Goal: Task Accomplishment & Management: Complete application form

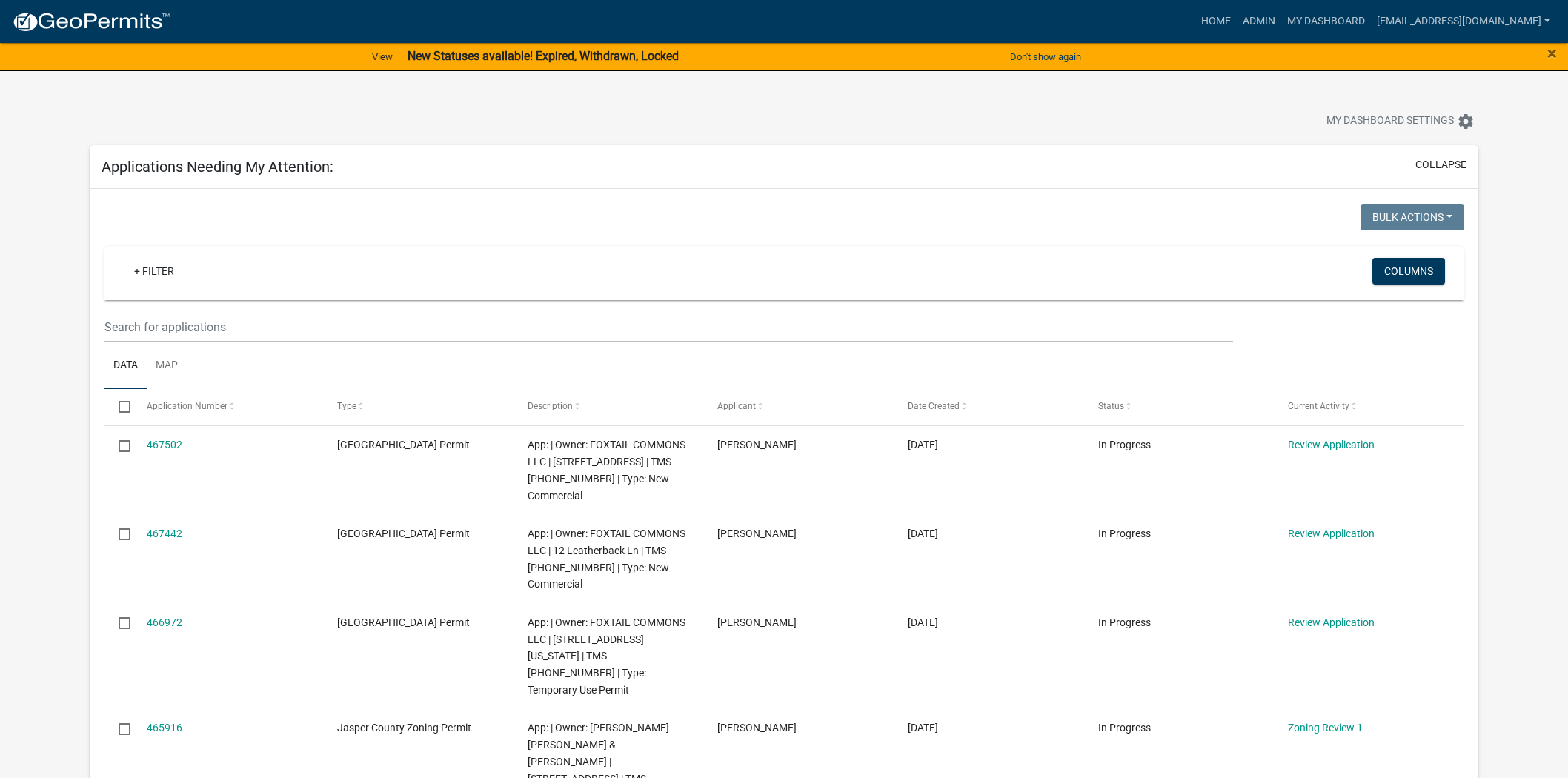
scroll to position [247, 0]
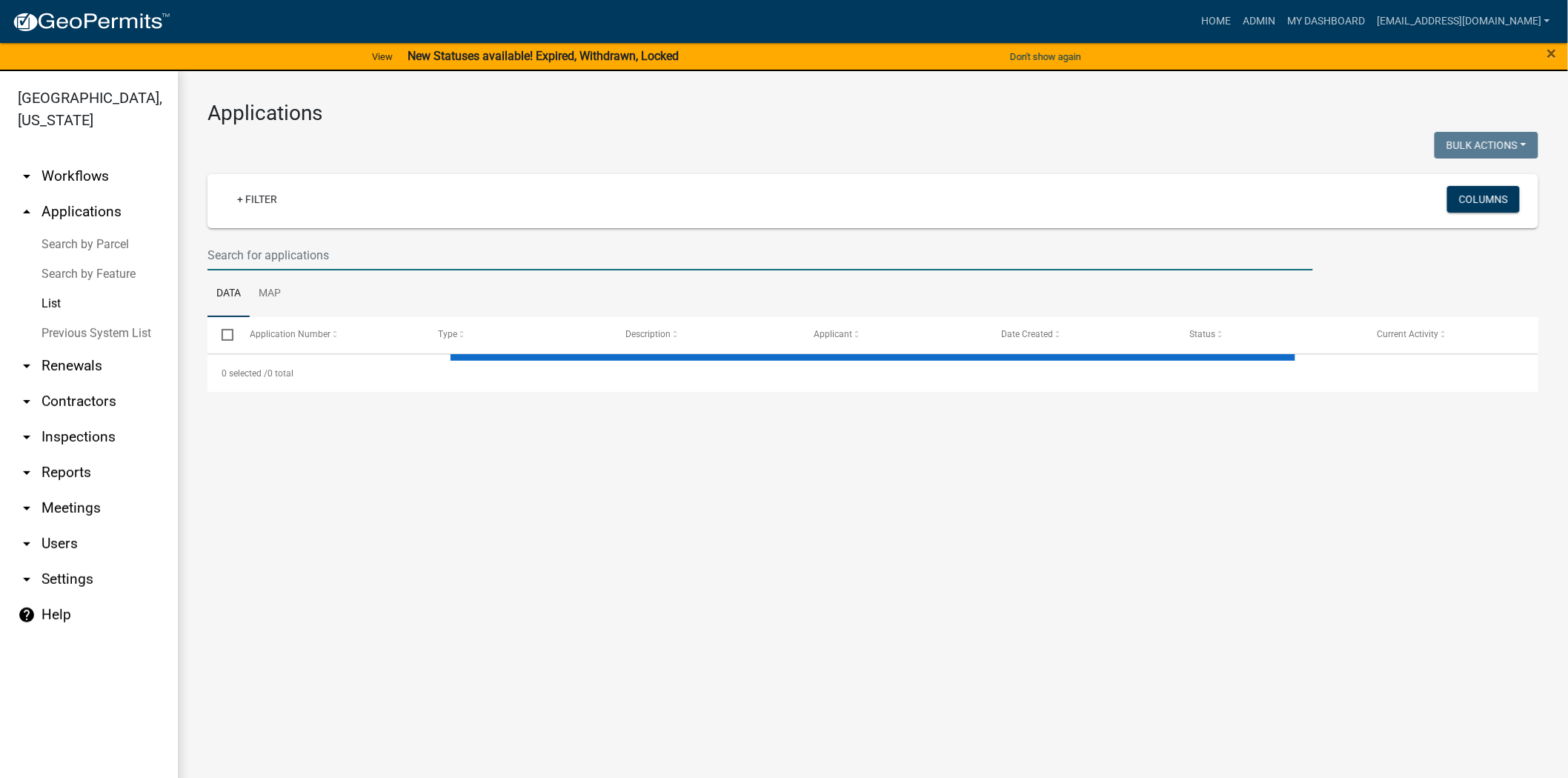
click at [419, 257] on input "text" at bounding box center [760, 254] width 1106 height 30
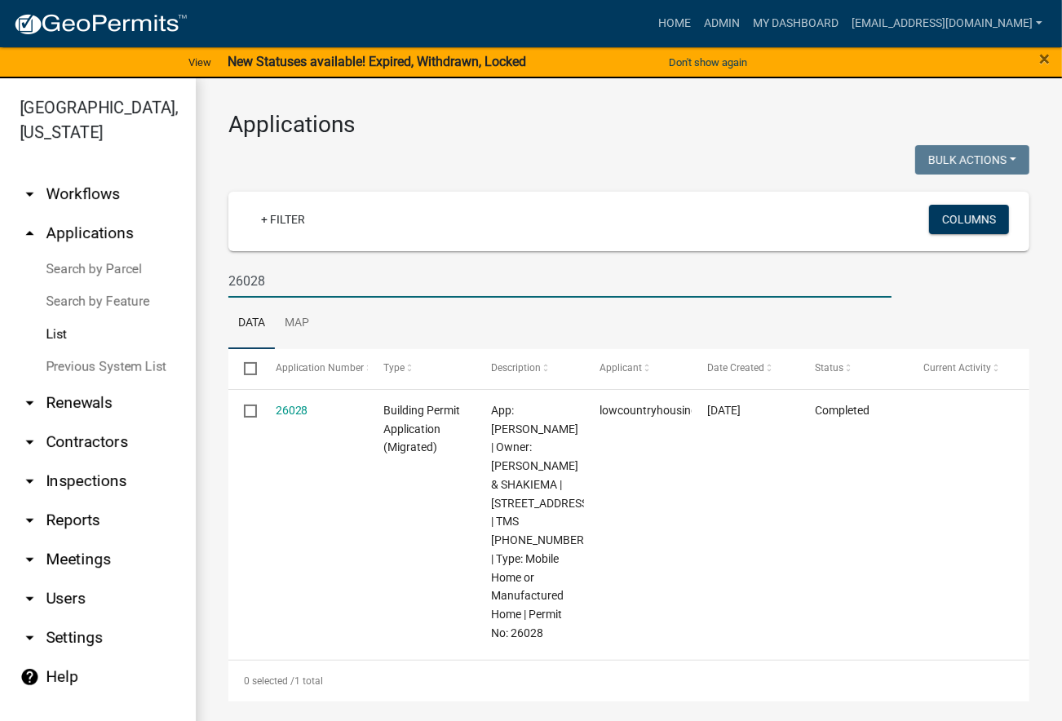
click at [254, 277] on input "26028" at bounding box center [559, 280] width 663 height 33
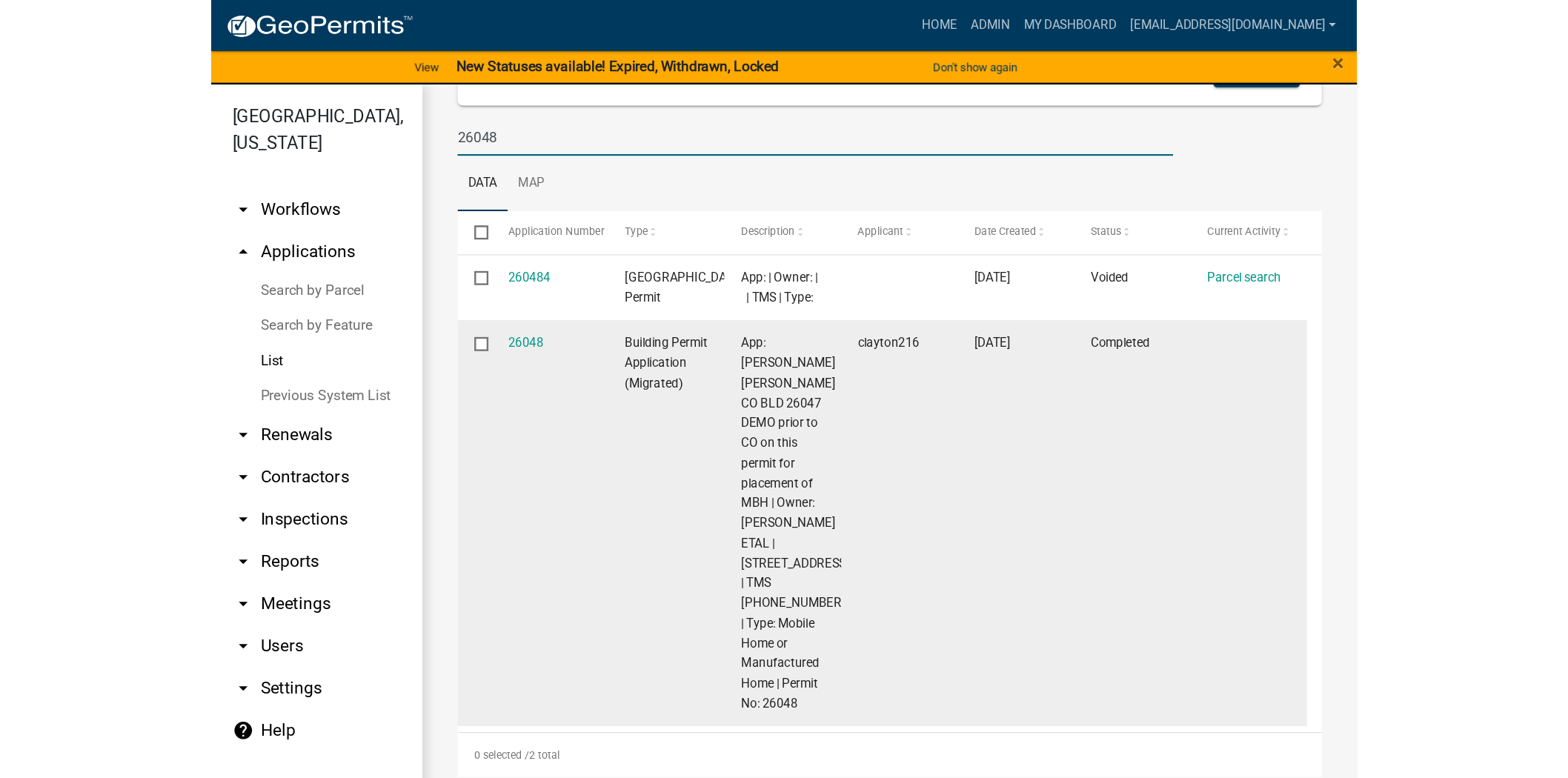
scroll to position [165, 0]
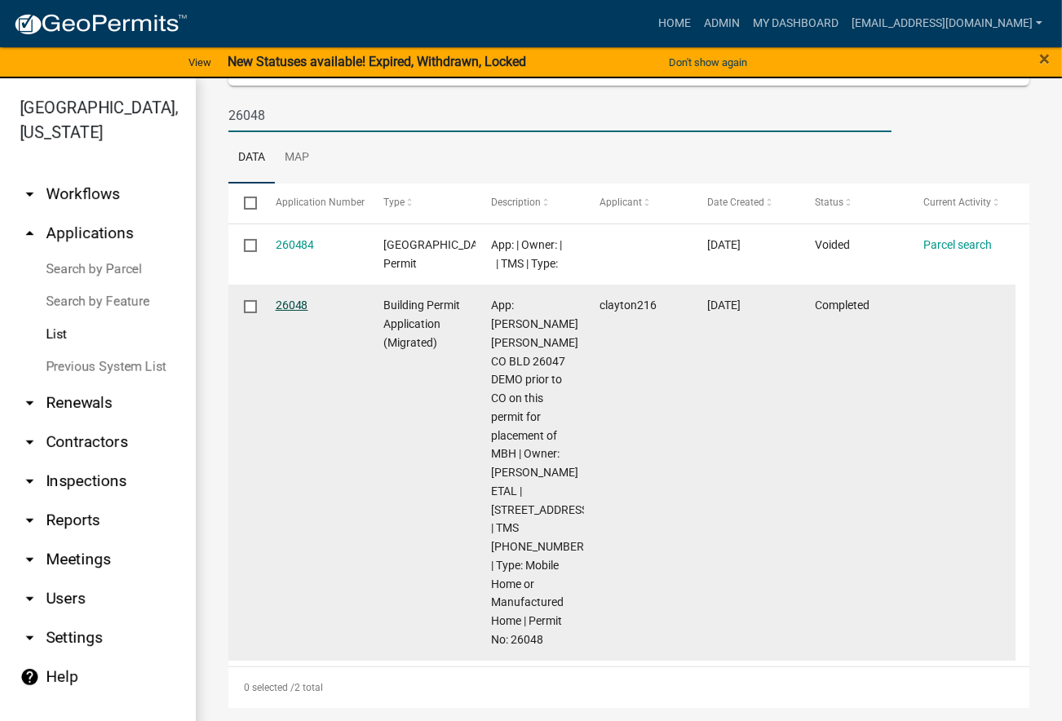
type input "26048"
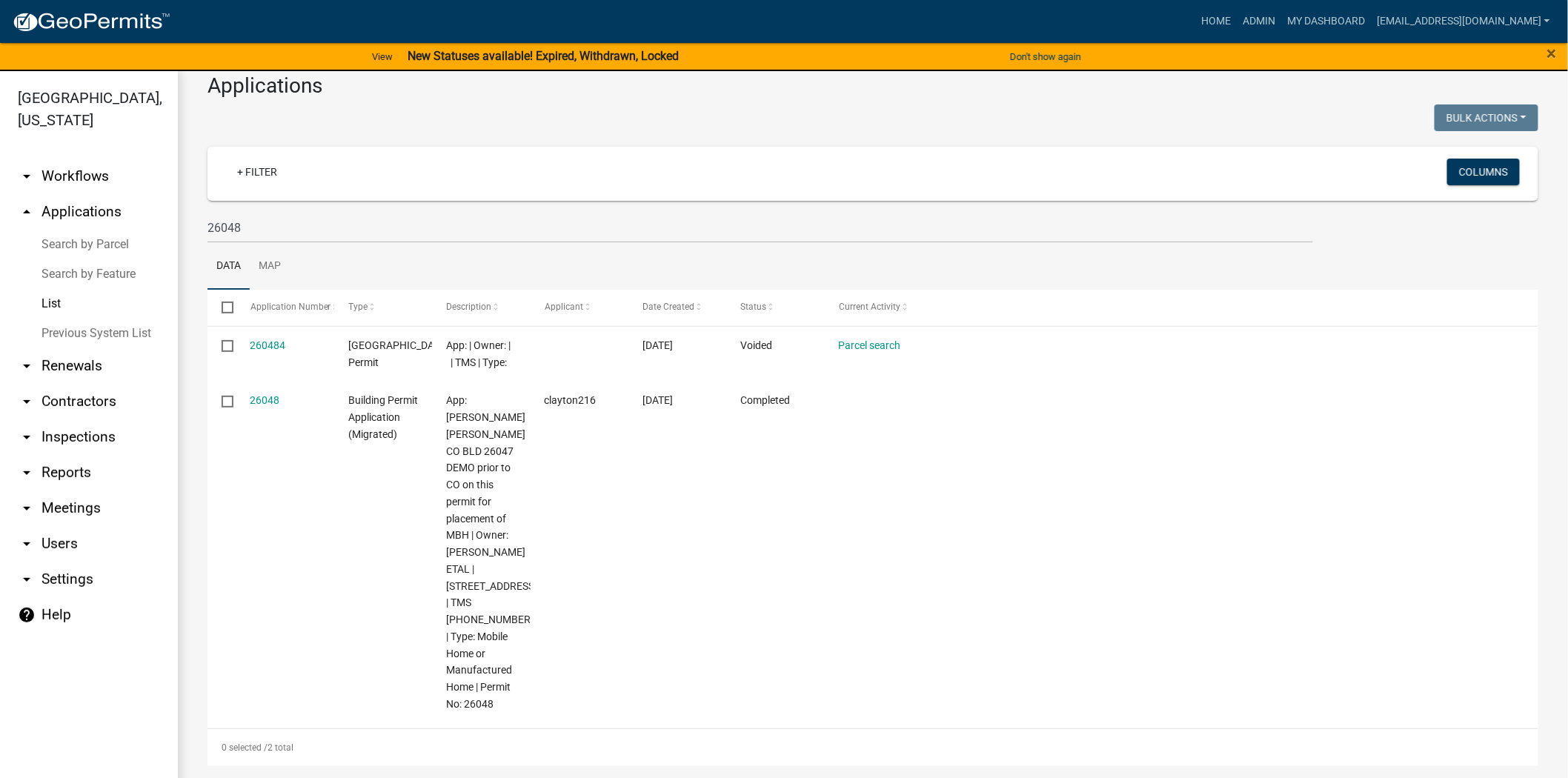
scroll to position [0, 0]
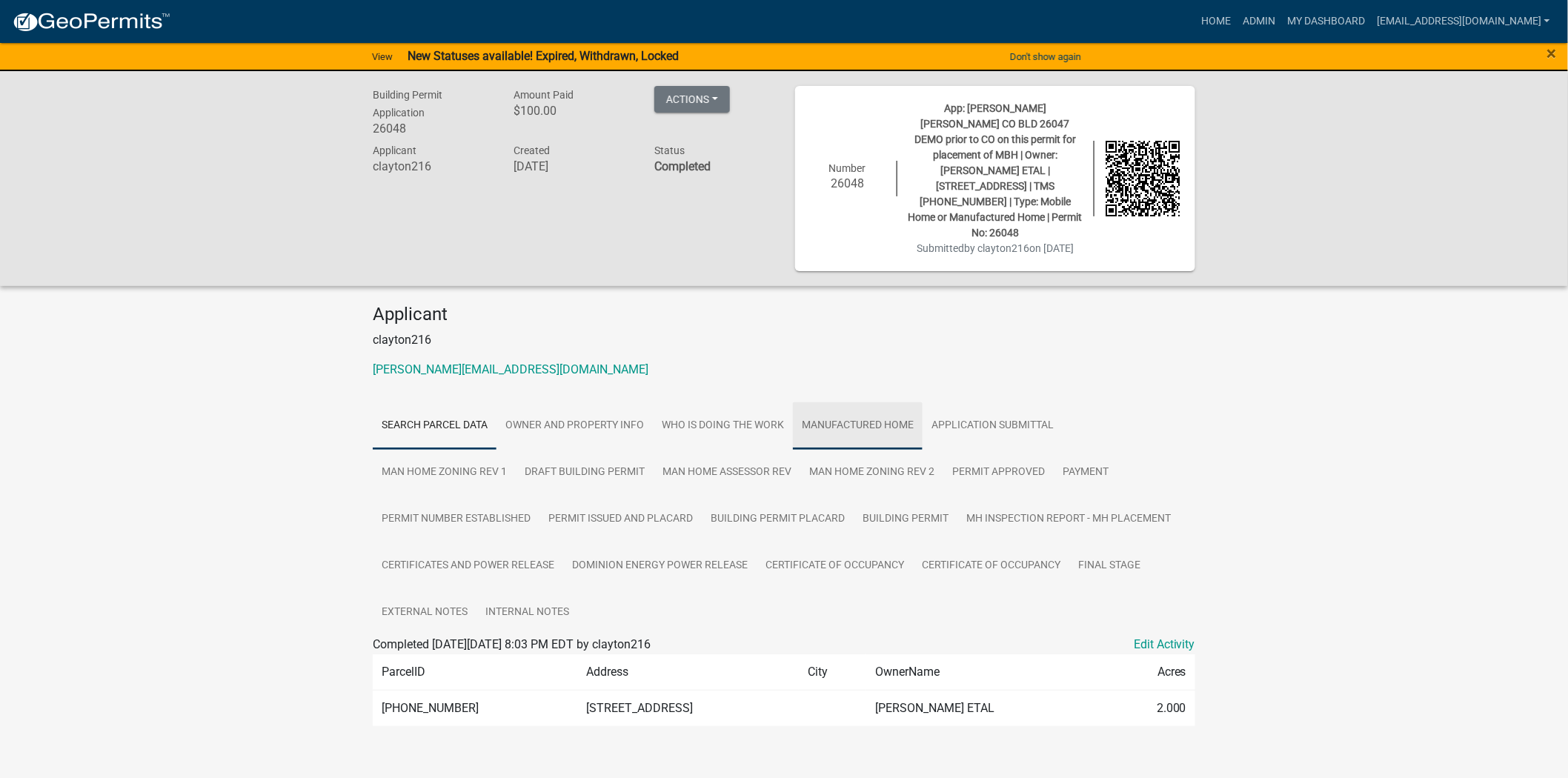
click at [831, 411] on link "Manufactured Home" at bounding box center [857, 426] width 130 height 47
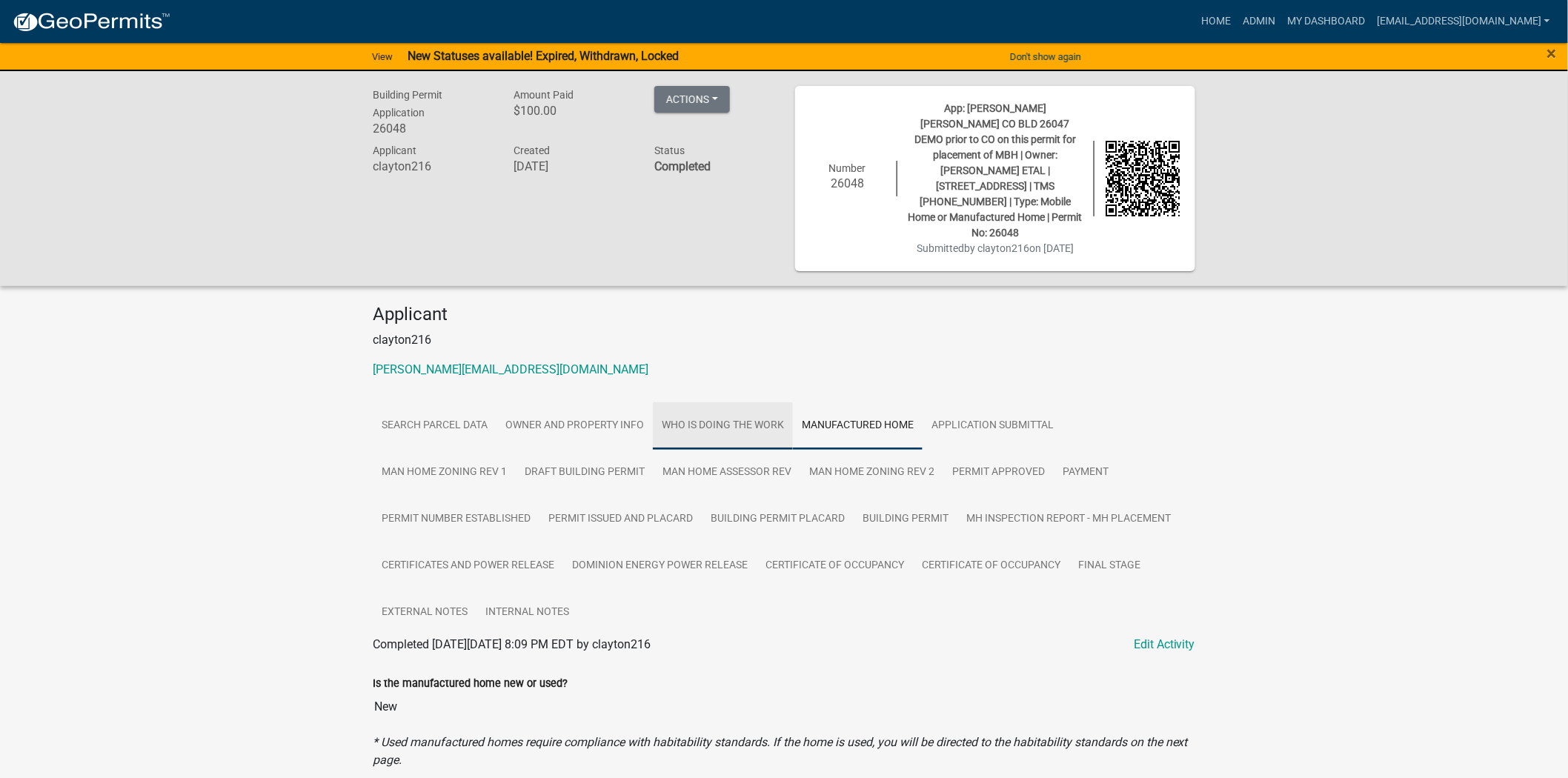
click at [701, 428] on link "Who is Doing the Work" at bounding box center [723, 426] width 140 height 47
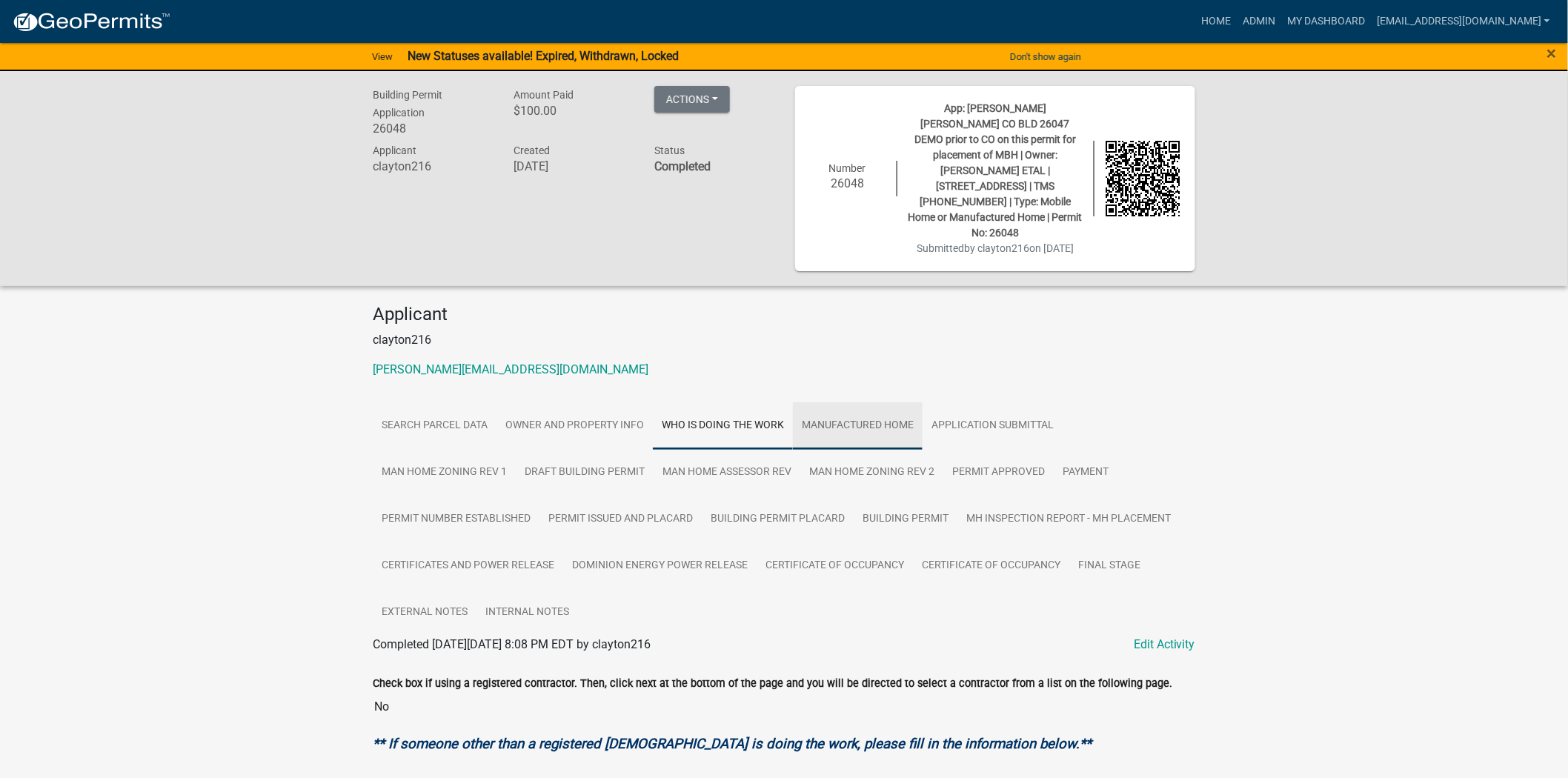
click at [854, 428] on link "Manufactured Home" at bounding box center [857, 426] width 130 height 47
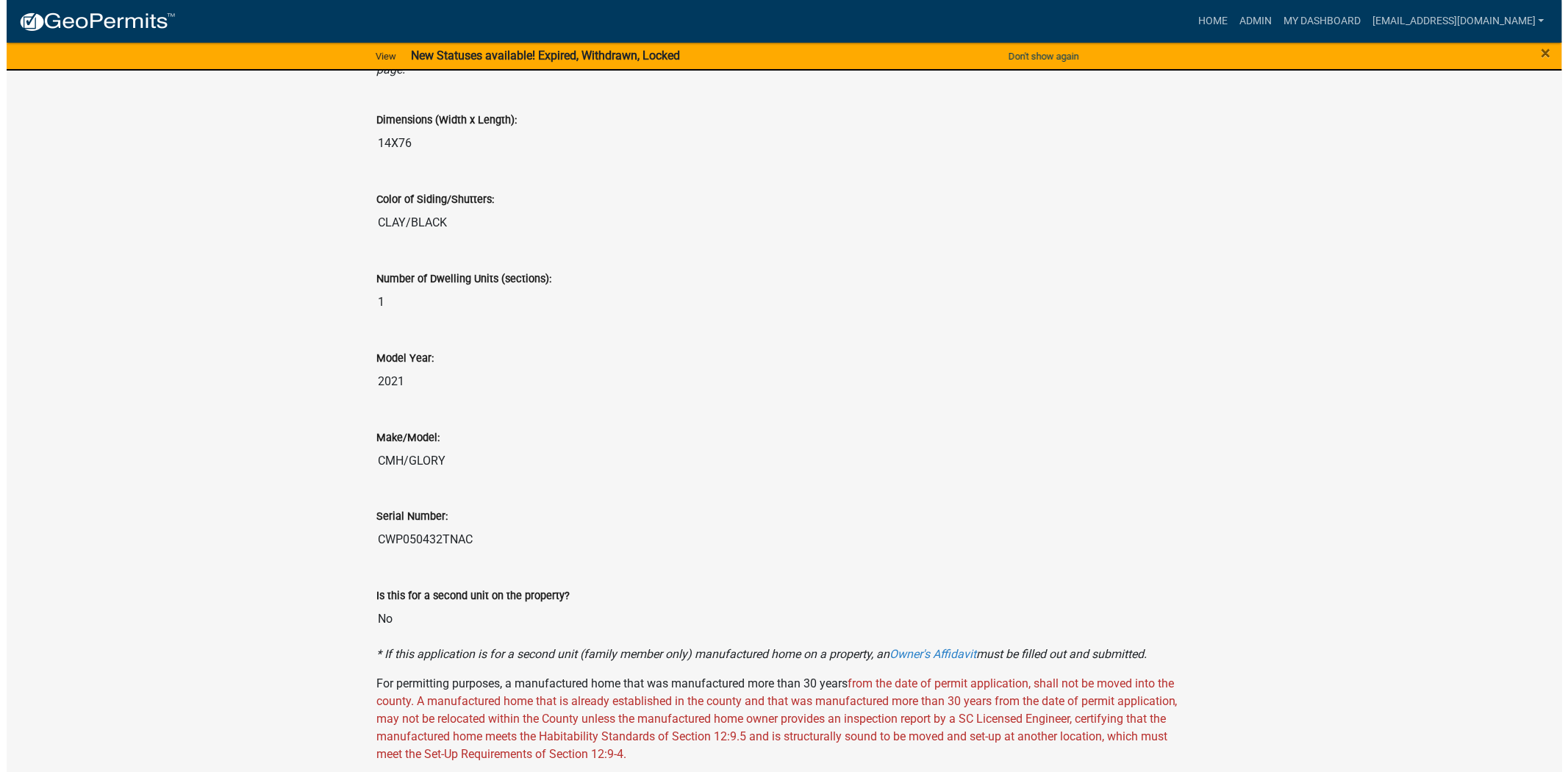
scroll to position [406, 0]
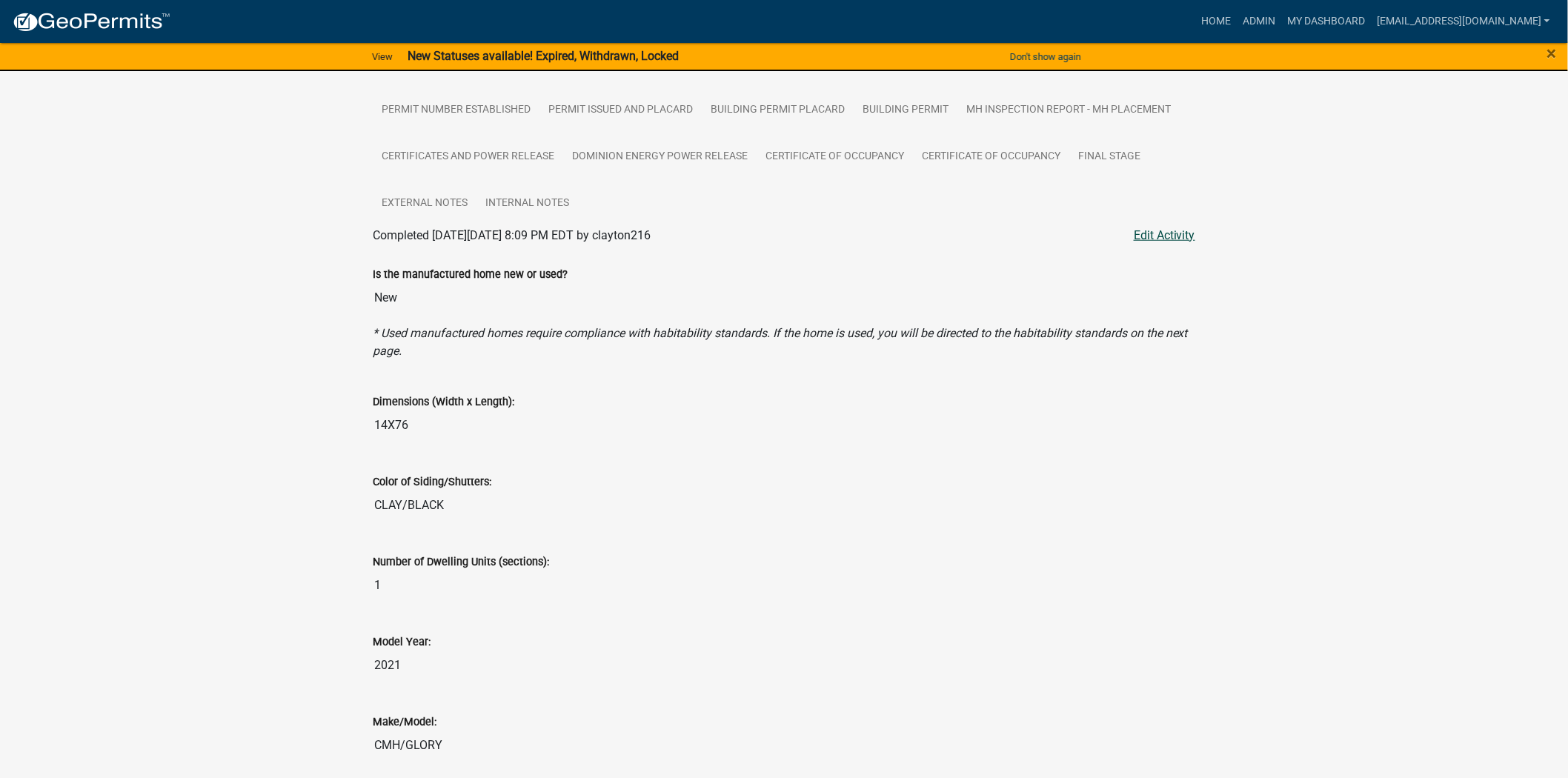
click at [976, 235] on link "Edit Activity" at bounding box center [1165, 236] width 62 height 18
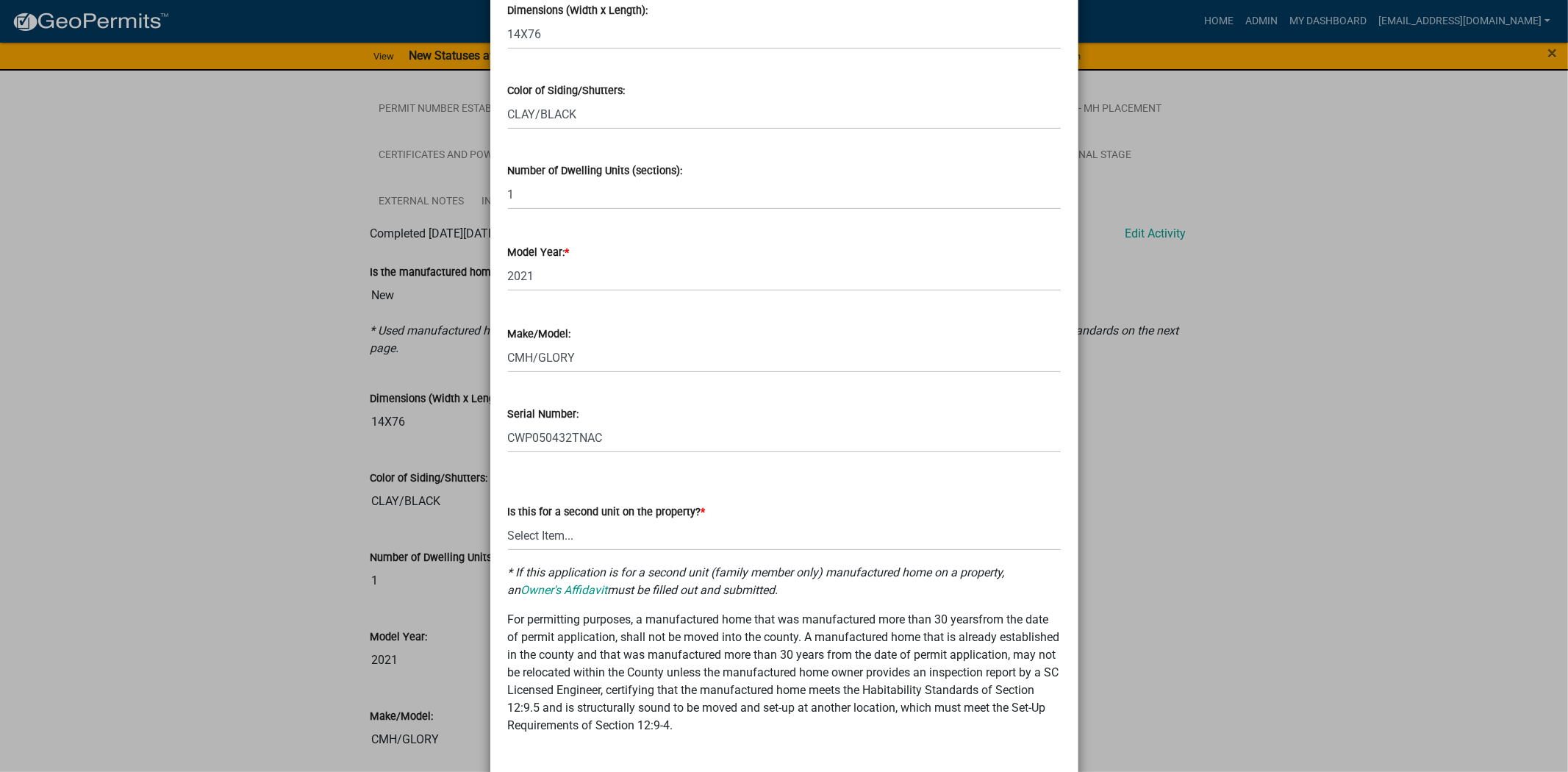
scroll to position [0, 0]
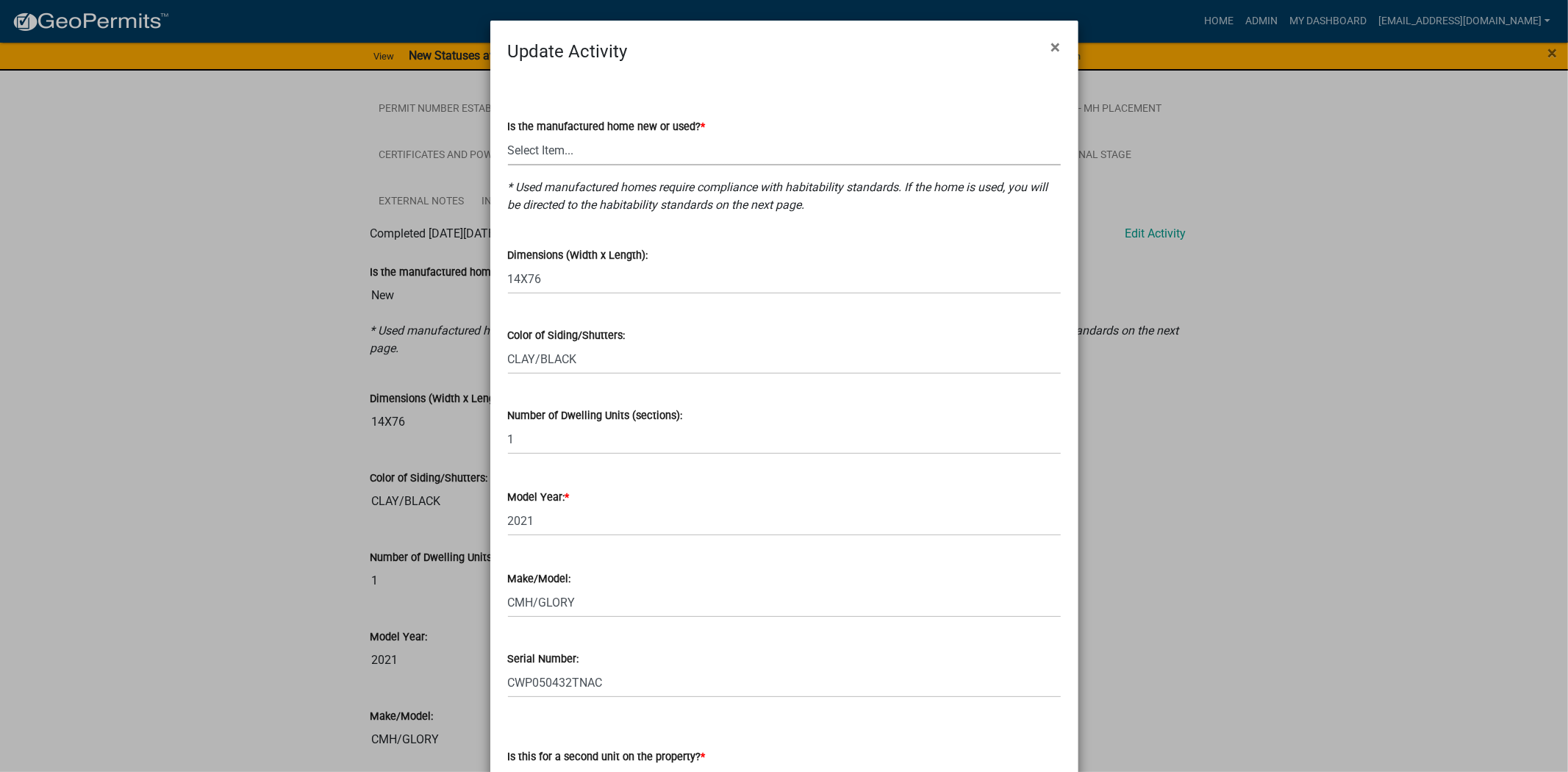
click at [587, 137] on select "Select Item... New Used" at bounding box center [784, 150] width 553 height 30
click at [508, 135] on select "Select Item... New Used" at bounding box center [784, 150] width 553 height 30
select select "1daeffe8-c37b-44e9-b83b-777ee018865b"
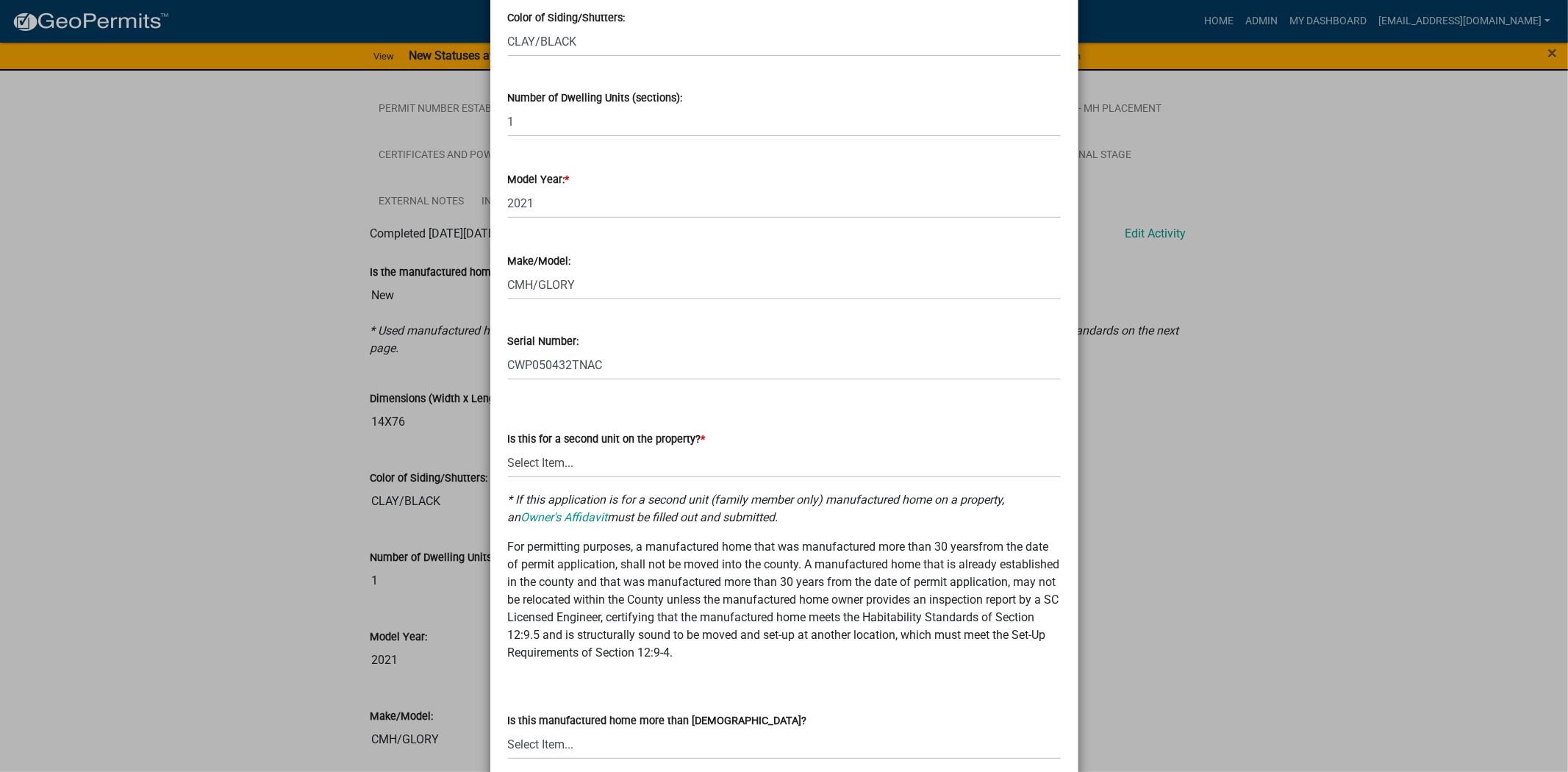
scroll to position [326, 0]
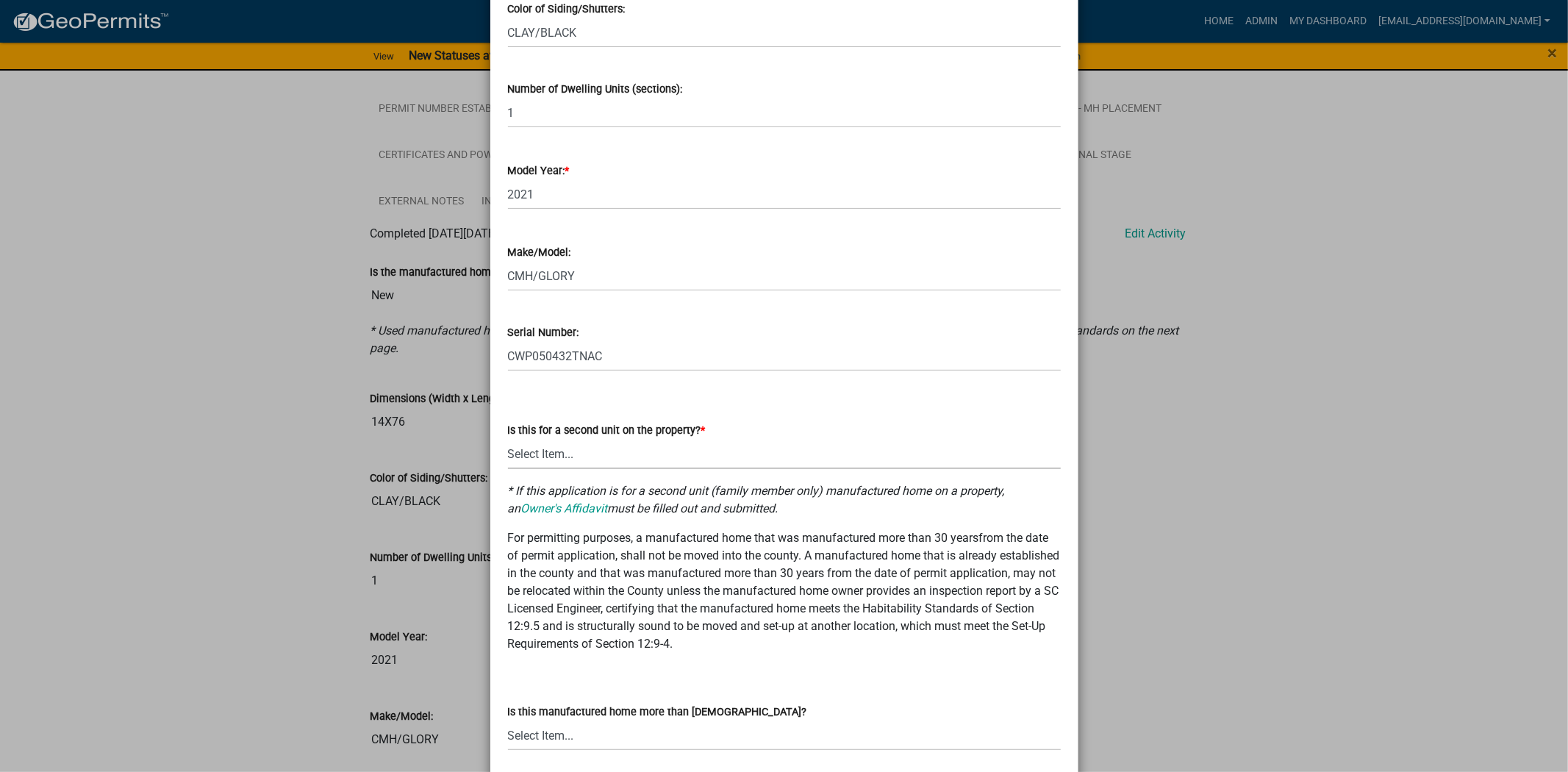
click at [557, 453] on select "Select Item... Yes No" at bounding box center [784, 454] width 553 height 30
click at [508, 439] on select "Select Item... Yes No" at bounding box center [784, 454] width 553 height 30
select select "5229f500-d787-43c1-b65a-3b3894b03e46"
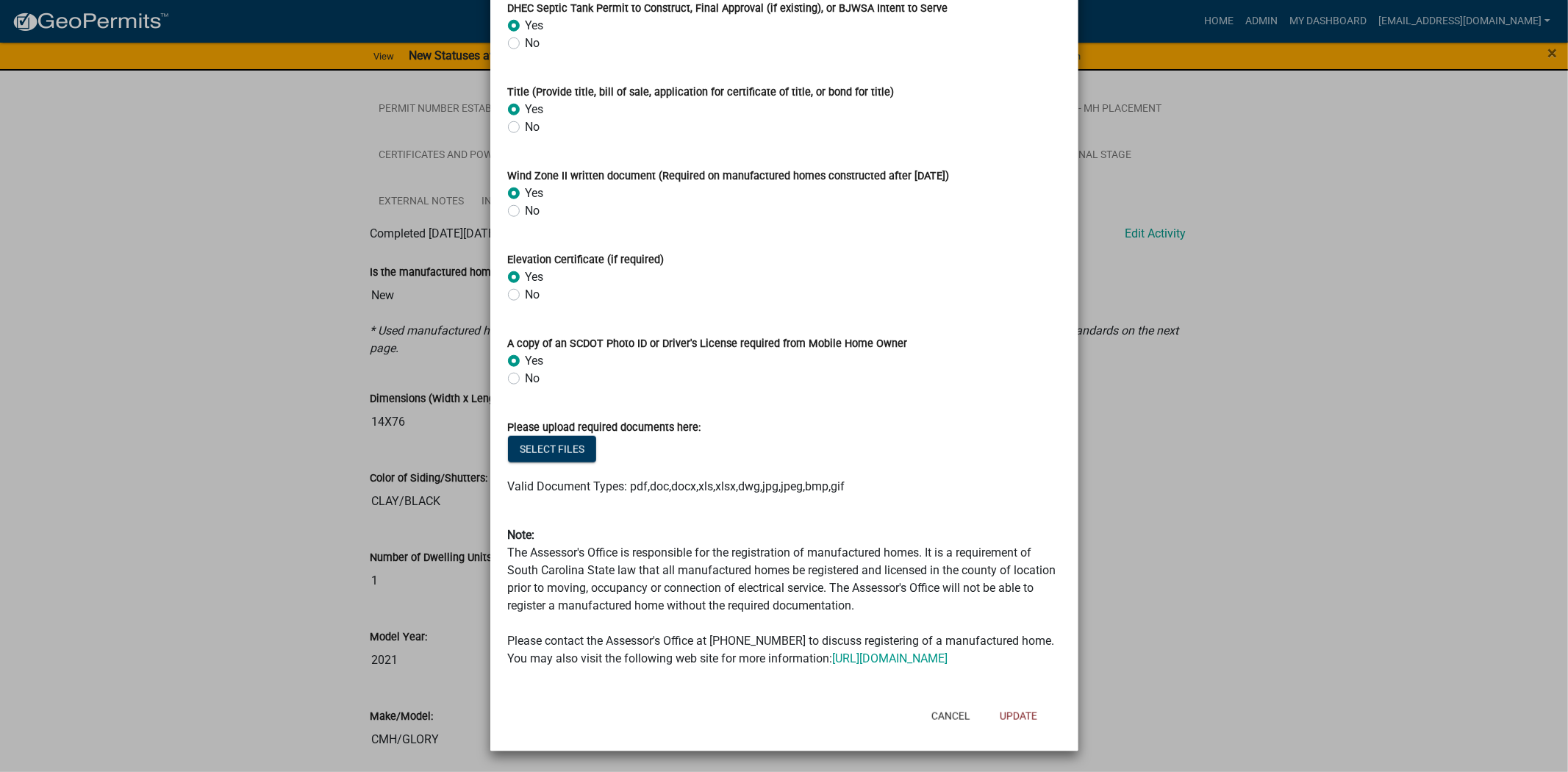
scroll to position [1290, 0]
click at [568, 437] on button "Select files" at bounding box center [552, 449] width 88 height 26
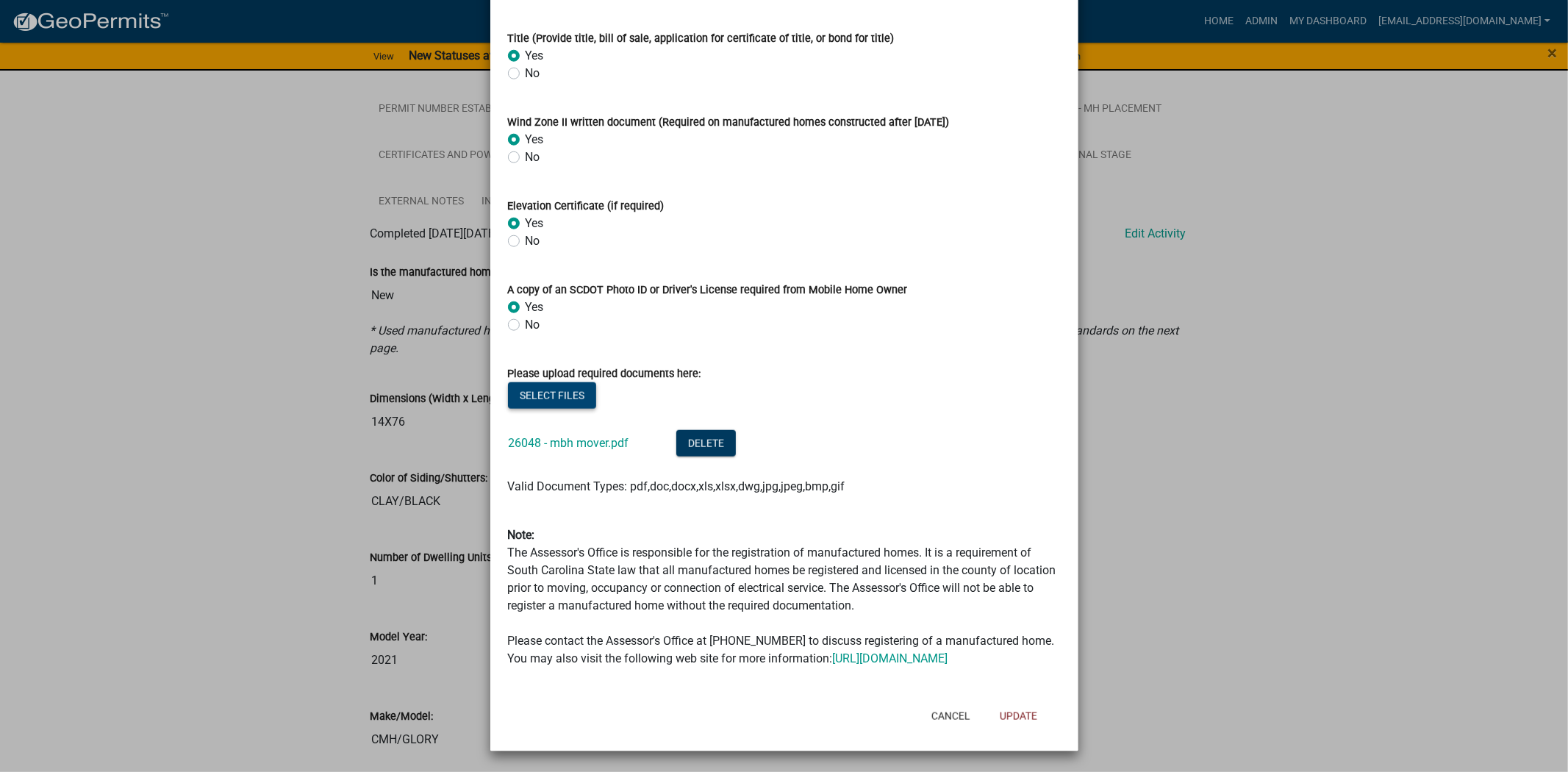
scroll to position [1343, 0]
click at [556, 382] on button "Select files" at bounding box center [552, 395] width 88 height 26
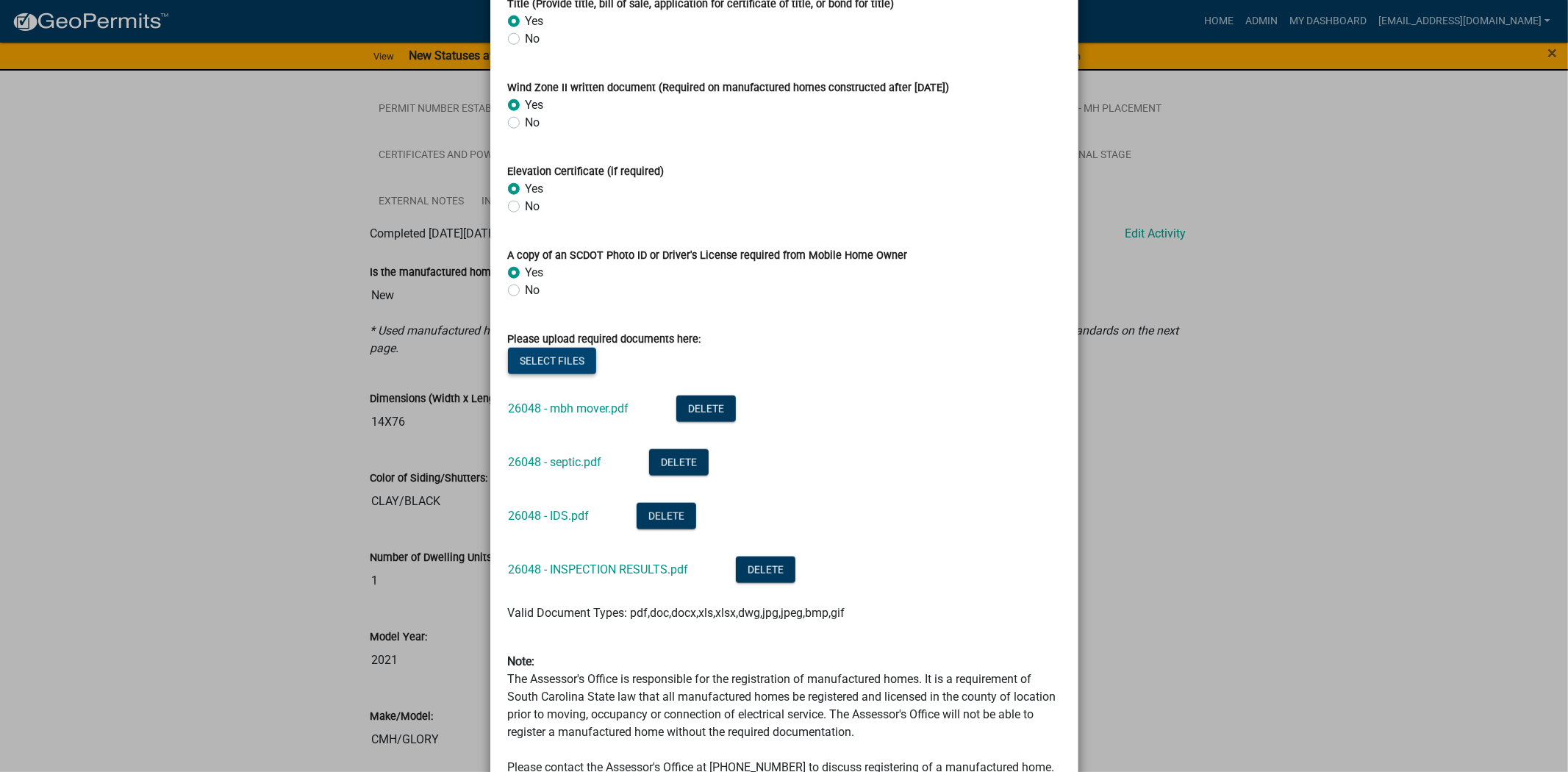
click at [566, 363] on button "Select files" at bounding box center [552, 361] width 88 height 26
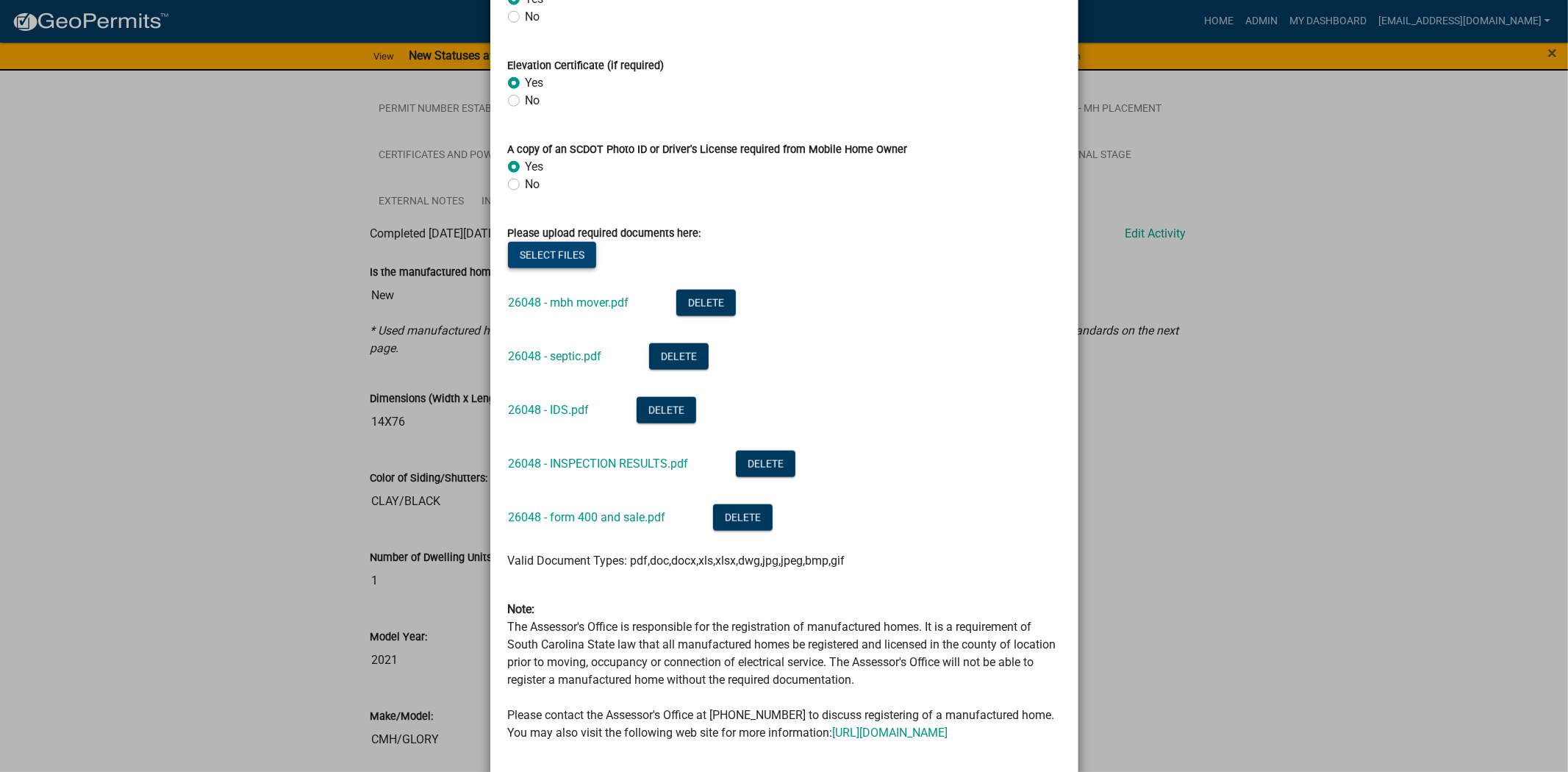
scroll to position [1558, 0]
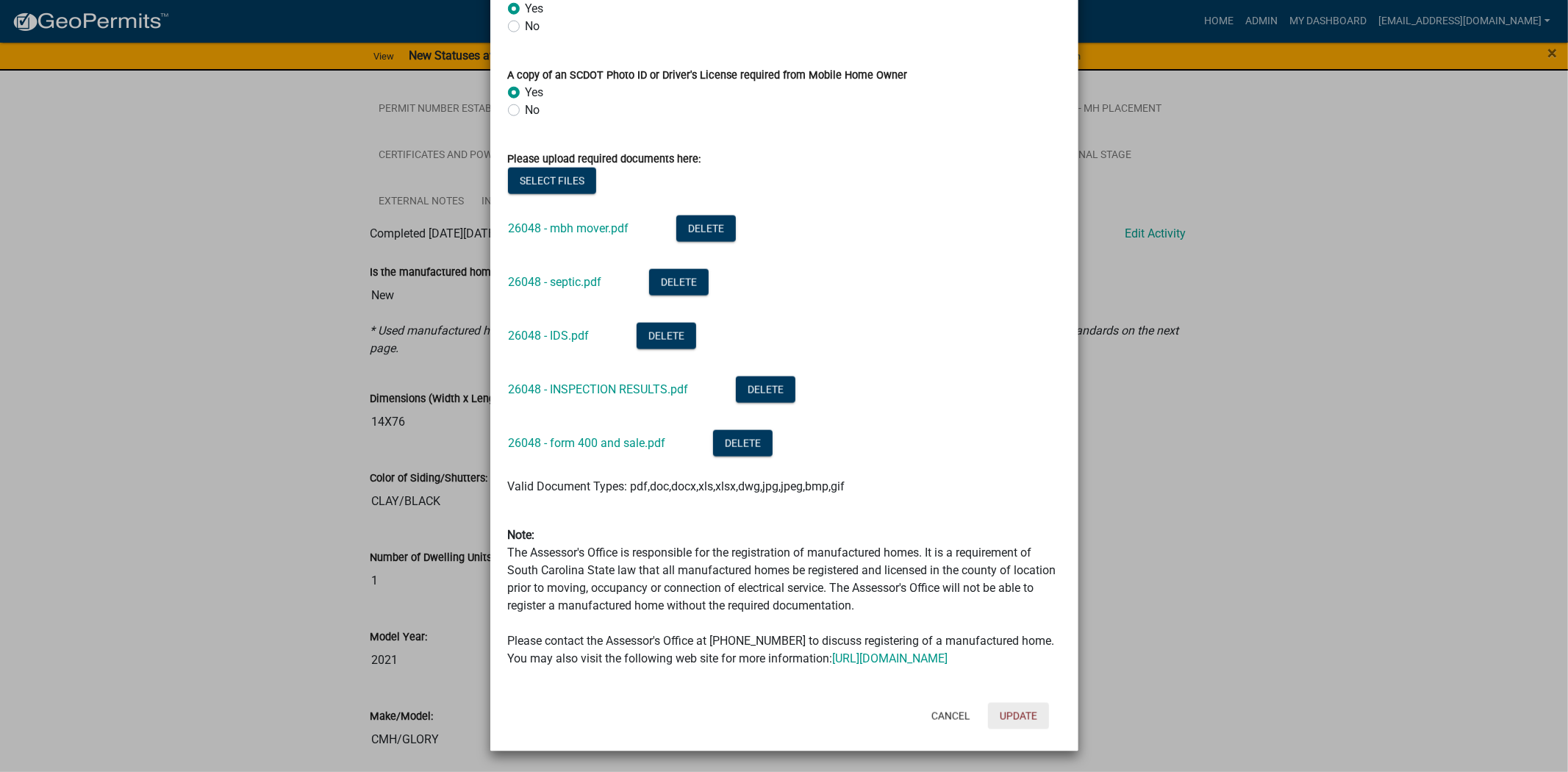
click at [968, 649] on button "Update" at bounding box center [1019, 716] width 61 height 26
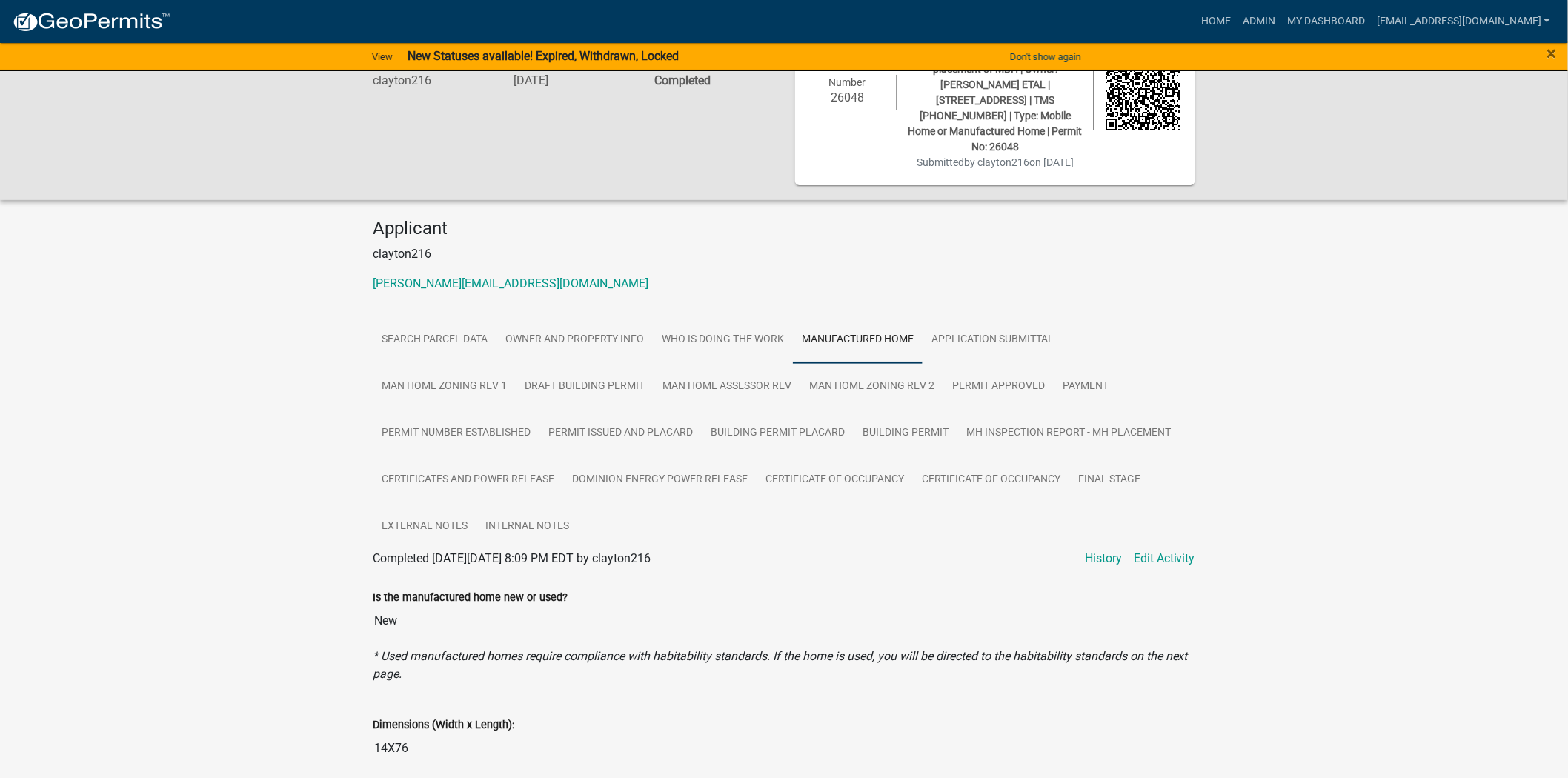
scroll to position [0, 0]
